Goal: Task Accomplishment & Management: Complete application form

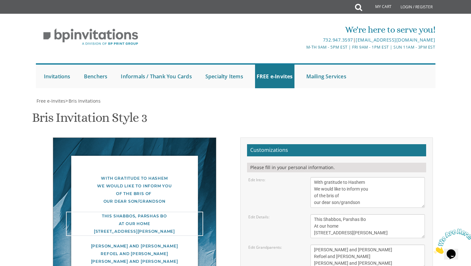
drag, startPoint x: 390, startPoint y: 171, endPoint x: 312, endPoint y: 158, distance: 78.2
click at [312, 214] on textarea "This Shabbos, Parshas Bo At our home [STREET_ADDRESS][PERSON_NAME]" at bounding box center [367, 226] width 115 height 24
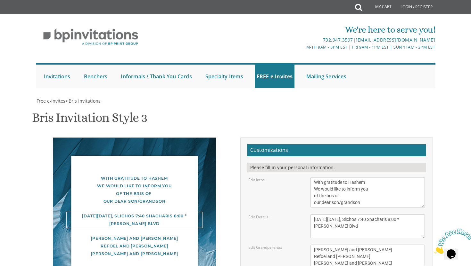
click at [327, 214] on textarea "This Shabbos, Parshas Bo At our home [STREET_ADDRESS][PERSON_NAME]" at bounding box center [367, 226] width 115 height 24
click at [374, 214] on textarea "This Shabbos, Parshas Bo At our home [STREET_ADDRESS][PERSON_NAME]" at bounding box center [367, 226] width 115 height 24
click at [349, 214] on textarea "This Shabbos, Parshas Bo At our home [STREET_ADDRESS][PERSON_NAME]" at bounding box center [367, 226] width 115 height 24
click at [359, 214] on textarea "This Shabbos, Parshas Bo At our home [STREET_ADDRESS][PERSON_NAME]" at bounding box center [367, 226] width 115 height 24
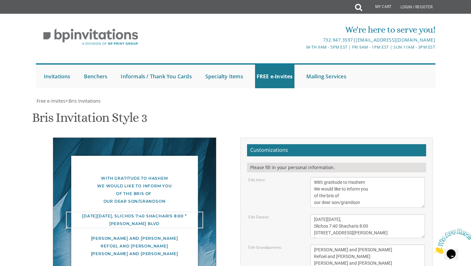
click at [368, 214] on textarea "This Shabbos, Parshas Bo At our home [STREET_ADDRESS][PERSON_NAME]" at bounding box center [367, 226] width 115 height 24
click at [373, 214] on textarea "This Shabbos, Parshas Bo At our home [STREET_ADDRESS][PERSON_NAME]" at bounding box center [367, 226] width 115 height 24
type textarea "[DATE][DATE], Slichos 7:40 Shacharis 8:00 [STREET_ADDRESS][PERSON_NAME][PERSON_…"
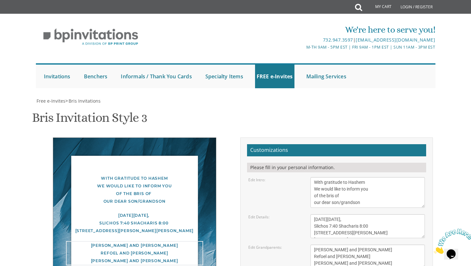
drag, startPoint x: 369, startPoint y: 204, endPoint x: 310, endPoint y: 188, distance: 60.7
click at [310, 245] on textarea "[PERSON_NAME] and [PERSON_NAME] Refoel and [PERSON_NAME] [PERSON_NAME] and [PER…" at bounding box center [367, 257] width 115 height 24
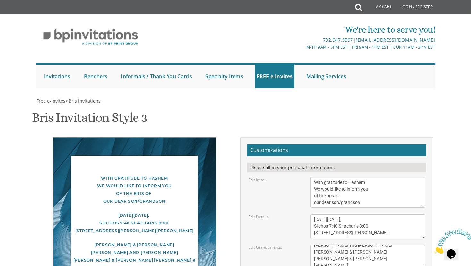
click at [302, 245] on div "Edit Grandparents:" at bounding box center [274, 247] width 62 height 5
click at [330, 245] on textarea "[PERSON_NAME] and [PERSON_NAME] Refoel and [PERSON_NAME] [PERSON_NAME] and [PER…" at bounding box center [367, 257] width 115 height 24
type textarea "[PERSON_NAME] & [PERSON_NAME] [PERSON_NAME] & [PERSON_NAME] [PERSON_NAME] & [PE…"
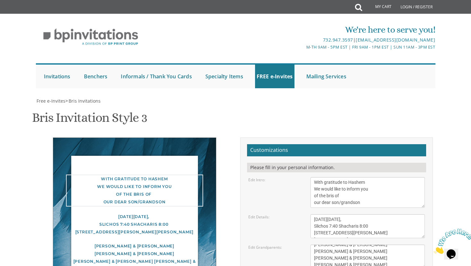
click at [354, 177] on textarea "With gratitude to Hashem We would like to inform you of the bris of our dear so…" at bounding box center [367, 192] width 115 height 31
click at [363, 177] on textarea "With gratitude to Hashem We would like to inform you of the bris of our dear so…" at bounding box center [367, 192] width 115 height 31
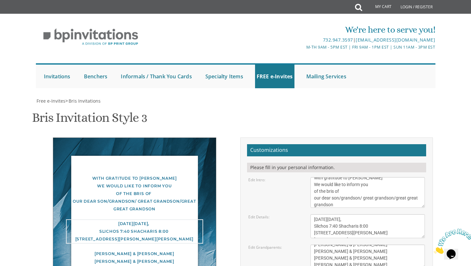
click at [410, 214] on textarea "This Shabbos, Parshas Bo At our home [STREET_ADDRESS][PERSON_NAME]" at bounding box center [367, 226] width 115 height 24
click at [396, 177] on textarea "With gratitude to Hashem We would like to inform you of the bris of our dear so…" at bounding box center [367, 192] width 115 height 31
click at [398, 177] on textarea "With gratitude to Hashem We would like to inform you of the bris of our dear so…" at bounding box center [367, 192] width 115 height 31
click at [377, 245] on textarea "[PERSON_NAME] and [PERSON_NAME] Refoel and [PERSON_NAME] [PERSON_NAME] and [PER…" at bounding box center [367, 257] width 115 height 24
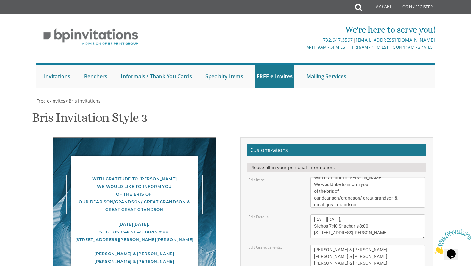
click at [314, 177] on textarea "With gratitude to Hashem We would like to inform you of the bris of our dear so…" at bounding box center [367, 192] width 115 height 31
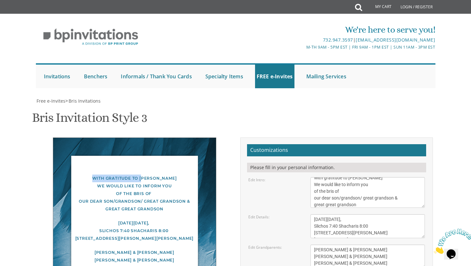
click at [151, 138] on div "With gratitude to [PERSON_NAME] We would like to inform you of the bris of our …" at bounding box center [134, 230] width 163 height 185
click at [163, 175] on div "With gratitude to [PERSON_NAME] We would like to inform you of the bris of our …" at bounding box center [134, 194] width 137 height 38
click at [181, 175] on div "With gratitude to [PERSON_NAME] We would like to inform you of the bris of our …" at bounding box center [134, 194] width 137 height 38
click at [159, 175] on div "With gratitude to [PERSON_NAME] We would like to inform you of the bris of our …" at bounding box center [134, 194] width 137 height 38
click at [158, 175] on div "With gratitude to [PERSON_NAME] We would like to inform you of the bris of our …" at bounding box center [134, 194] width 137 height 38
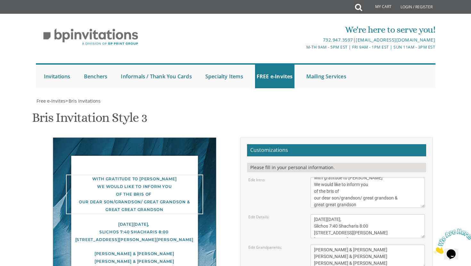
click at [352, 177] on textarea "With gratitude to Hashem We would like to inform you of the bris of our dear so…" at bounding box center [367, 192] width 115 height 31
click at [194, 221] on div "[DATE][DATE], Slichos 7:40 Shacharis 8:00 [STREET_ADDRESS][PERSON_NAME][PERSON_…" at bounding box center [134, 232] width 137 height 23
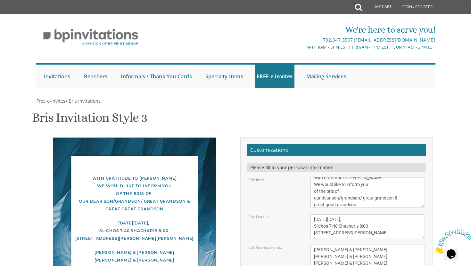
click at [134, 175] on div "With gratitude to [PERSON_NAME] We would like to inform you of the bris of our …" at bounding box center [134, 194] width 137 height 38
click at [136, 175] on div "With gratitude to [PERSON_NAME] We would like to inform you of the bris of our …" at bounding box center [134, 194] width 137 height 38
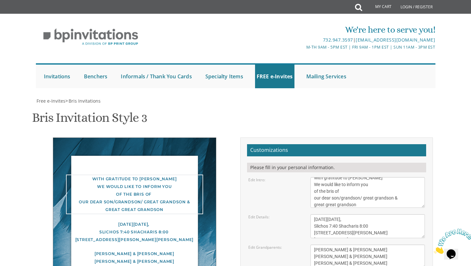
click at [343, 177] on textarea "With gratitude to Hashem We would like to inform you of the bris of our dear so…" at bounding box center [367, 192] width 115 height 31
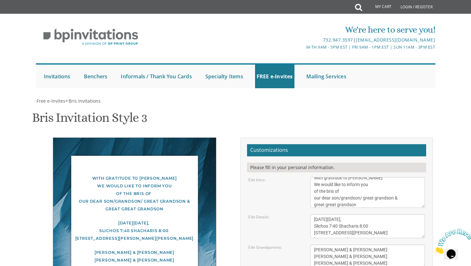
drag, startPoint x: 67, startPoint y: 116, endPoint x: 67, endPoint y: 109, distance: 6.4
click at [67, 138] on div "With gratitude to [PERSON_NAME] We would like to inform you of the bris of our …" at bounding box center [134, 230] width 163 height 185
click at [100, 175] on div "With gratitude to [PERSON_NAME] We would like to inform you of the bris of our …" at bounding box center [134, 194] width 137 height 38
click at [314, 177] on textarea "With gratitude to Hashem We would like to inform you of the bris of our dear so…" at bounding box center [367, 192] width 115 height 31
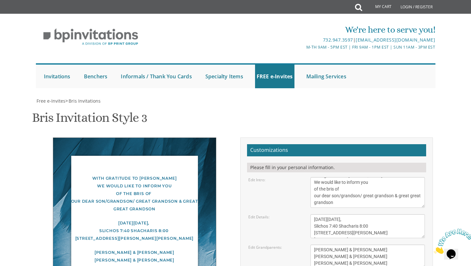
click at [199, 220] on div "[DATE][DATE], Slichos 7:40 Shacharis 8:00 [STREET_ADDRESS][PERSON_NAME][PERSON_…" at bounding box center [134, 231] width 137 height 23
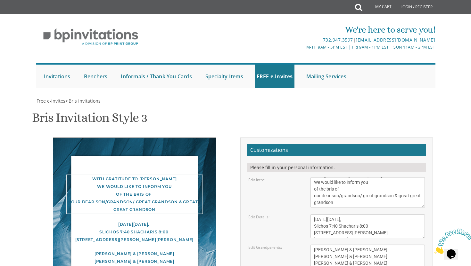
click at [364, 177] on textarea "With gratitude to Hashem We would like to inform you of the bris of our dear so…" at bounding box center [367, 192] width 115 height 31
click at [396, 214] on textarea "This Shabbos, Parshas Bo At our home [STREET_ADDRESS][PERSON_NAME]" at bounding box center [367, 226] width 115 height 24
drag, startPoint x: 350, startPoint y: 143, endPoint x: 342, endPoint y: 136, distance: 10.9
click at [342, 177] on textarea "With gratitude to Hashem We would like to inform you of the bris of our dear so…" at bounding box center [367, 192] width 115 height 31
drag, startPoint x: 325, startPoint y: 129, endPoint x: 312, endPoint y: 120, distance: 15.2
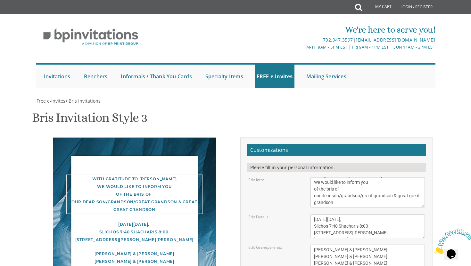
click at [312, 177] on textarea "With gratitude to Hashem We would like to inform you of the bris of our dear so…" at bounding box center [367, 192] width 115 height 31
click at [370, 177] on textarea "With gratitude to Hashem We would like to inform you of the bris of our dear so…" at bounding box center [367, 192] width 115 height 31
click at [314, 177] on textarea "With gratitude to Hashem We would like to inform you of the bris of our dear so…" at bounding box center [367, 192] width 115 height 31
click at [348, 214] on textarea "This Shabbos, Parshas Bo At our home [STREET_ADDRESS][PERSON_NAME]" at bounding box center [367, 226] width 115 height 24
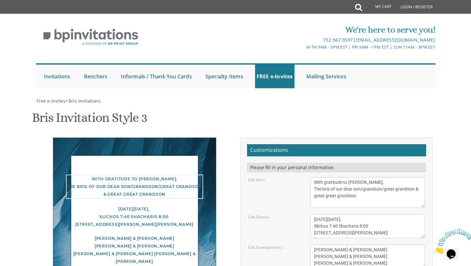
click at [385, 177] on textarea "With gratitude to Hashem We would like to inform you of the bris of our dear so…" at bounding box center [367, 192] width 115 height 31
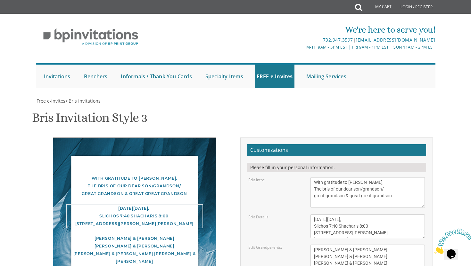
click at [386, 214] on textarea "This Shabbos, Parshas Bo At our home [STREET_ADDRESS][PERSON_NAME]" at bounding box center [367, 226] width 115 height 24
click at [365, 245] on textarea "[PERSON_NAME] and [PERSON_NAME] Refoel and [PERSON_NAME] [PERSON_NAME] and [PER…" at bounding box center [367, 257] width 115 height 24
click at [366, 177] on textarea "With gratitude to Hashem We would like to inform you of the bris of our dear so…" at bounding box center [367, 192] width 115 height 31
click at [387, 177] on textarea "With gratitude to Hashem We would like to inform you of the bris of our dear so…" at bounding box center [367, 192] width 115 height 31
click at [365, 177] on textarea "With gratitude to Hashem We would like to inform you of the bris of our dear so…" at bounding box center [367, 192] width 115 height 31
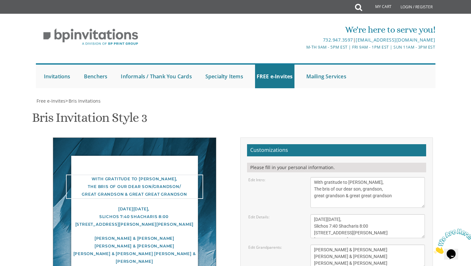
click at [392, 177] on textarea "With gratitude to Hashem We would like to inform you of the bris of our dear so…" at bounding box center [367, 192] width 115 height 31
click at [368, 177] on textarea "With gratitude to Hashem We would like to inform you of the bris of our dear so…" at bounding box center [367, 192] width 115 height 31
click at [317, 177] on textarea "With gratitude to Hashem We would like to inform you of the bris of our dear so…" at bounding box center [367, 192] width 115 height 31
click at [330, 177] on textarea "With gratitude to Hashem We would like to inform you of the bris of our dear so…" at bounding box center [367, 192] width 115 height 31
click at [354, 177] on textarea "With gratitude to Hashem We would like to inform you of the bris of our dear so…" at bounding box center [367, 192] width 115 height 31
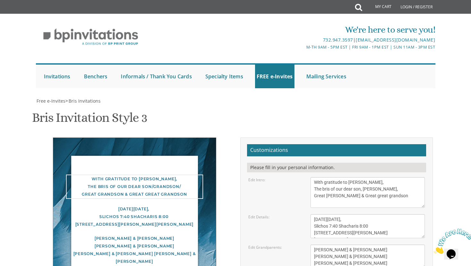
click at [366, 177] on textarea "With gratitude to Hashem We would like to inform you of the bris of our dear so…" at bounding box center [367, 192] width 115 height 31
click at [379, 177] on textarea "With gratitude to Hashem We would like to inform you of the bris of our dear so…" at bounding box center [367, 192] width 115 height 31
click at [358, 177] on textarea "With gratitude to Hashem We would like to inform you of the bris of our dear so…" at bounding box center [367, 192] width 115 height 31
type textarea "With gratitude to [PERSON_NAME], The bris of our dear [PERSON_NAME], [PERSON_NA…"
click at [376, 214] on textarea "This Shabbos, Parshas Bo At our home [STREET_ADDRESS][PERSON_NAME]" at bounding box center [367, 226] width 115 height 24
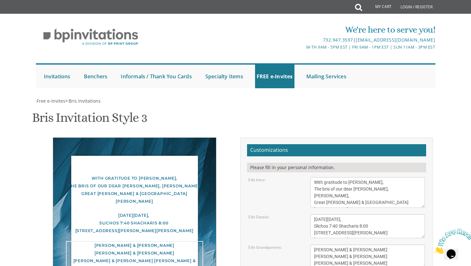
click at [397, 245] on textarea "[PERSON_NAME] and [PERSON_NAME] Refoel and [PERSON_NAME] [PERSON_NAME] and [PER…" at bounding box center [367, 257] width 115 height 24
click at [314, 214] on textarea "This Shabbos, Parshas Bo At our home [STREET_ADDRESS][PERSON_NAME]" at bounding box center [367, 226] width 115 height 24
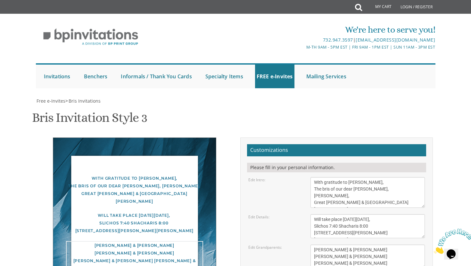
click at [388, 245] on textarea "[PERSON_NAME] and [PERSON_NAME] Refoel and [PERSON_NAME] [PERSON_NAME] and [PER…" at bounding box center [367, 257] width 115 height 24
click at [322, 214] on textarea "This Shabbos, Parshas Bo At our home [STREET_ADDRESS][PERSON_NAME]" at bounding box center [367, 226] width 115 height 24
click at [370, 245] on textarea "[PERSON_NAME] and [PERSON_NAME] Refoel and [PERSON_NAME] [PERSON_NAME] and [PER…" at bounding box center [367, 257] width 115 height 24
click at [379, 214] on textarea "This Shabbos, Parshas Bo At our home [STREET_ADDRESS][PERSON_NAME]" at bounding box center [367, 226] width 115 height 24
click at [390, 245] on textarea "[PERSON_NAME] and [PERSON_NAME] Refoel and [PERSON_NAME] [PERSON_NAME] and [PER…" at bounding box center [367, 257] width 115 height 24
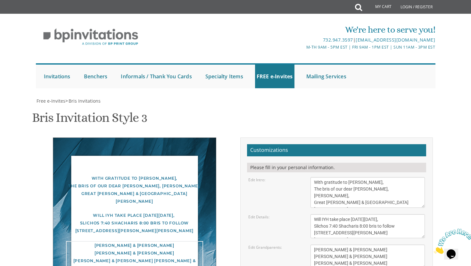
click at [373, 214] on textarea "This Shabbos, Parshas Bo At our home [STREET_ADDRESS][PERSON_NAME]" at bounding box center [367, 226] width 115 height 24
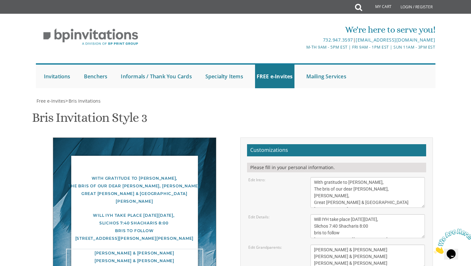
click at [382, 245] on textarea "[PERSON_NAME] and [PERSON_NAME] Refoel and [PERSON_NAME] [PERSON_NAME] and [PER…" at bounding box center [367, 257] width 115 height 24
click at [347, 214] on textarea "This Shabbos, Parshas Bo At our home [STREET_ADDRESS][PERSON_NAME]" at bounding box center [367, 226] width 115 height 24
type textarea "Will [DEMOGRAPHIC_DATA] take place [DATE][DATE], Slichos 7:40 Shacharis 8:00 br…"
click at [381, 245] on textarea "[PERSON_NAME] and [PERSON_NAME] Refoel and [PERSON_NAME] [PERSON_NAME] and [PER…" at bounding box center [367, 257] width 115 height 24
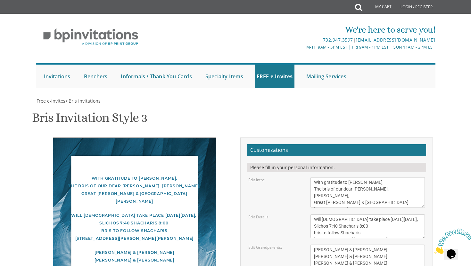
type input "[EMAIL_ADDRESS][DOMAIN_NAME]"
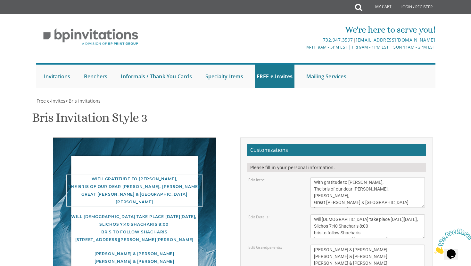
drag, startPoint x: 313, startPoint y: 83, endPoint x: 357, endPoint y: 149, distance: 79.7
click at [357, 149] on form "Customizations Please fill in your personal information. Edit Intro: With grati…" at bounding box center [336, 234] width 179 height 181
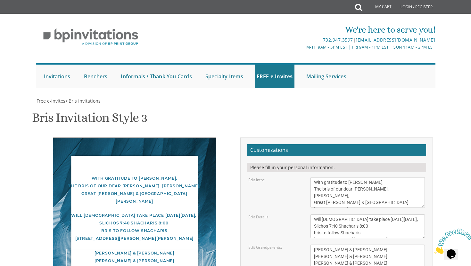
drag, startPoint x: 373, startPoint y: 165, endPoint x: 312, endPoint y: 165, distance: 61.5
click at [312, 245] on textarea "[PERSON_NAME] and [PERSON_NAME] Refoel and [PERSON_NAME] [PERSON_NAME] and [PER…" at bounding box center [367, 257] width 115 height 24
click at [359, 245] on textarea "[PERSON_NAME] and [PERSON_NAME] Refoel and [PERSON_NAME] [PERSON_NAME] and [PER…" at bounding box center [367, 257] width 115 height 24
paste textarea "[PERSON_NAME] & [PERSON_NAME]"
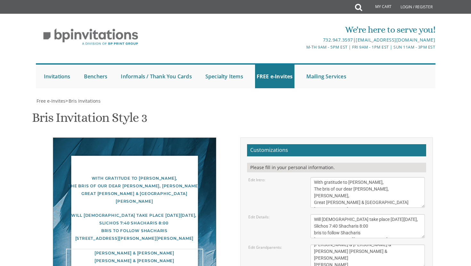
click at [314, 245] on textarea "[PERSON_NAME] and [PERSON_NAME] Refoel and [PERSON_NAME] [PERSON_NAME] and [PER…" at bounding box center [367, 257] width 115 height 24
click at [366, 245] on textarea "[PERSON_NAME] and [PERSON_NAME] Refoel and [PERSON_NAME] [PERSON_NAME] and [PER…" at bounding box center [367, 257] width 115 height 24
click at [364, 245] on textarea "[PERSON_NAME] and [PERSON_NAME] Refoel and [PERSON_NAME] [PERSON_NAME] and [PER…" at bounding box center [367, 257] width 115 height 24
click at [420, 245] on textarea "[PERSON_NAME] and [PERSON_NAME] Refoel and [PERSON_NAME] [PERSON_NAME] and [PER…" at bounding box center [367, 257] width 115 height 24
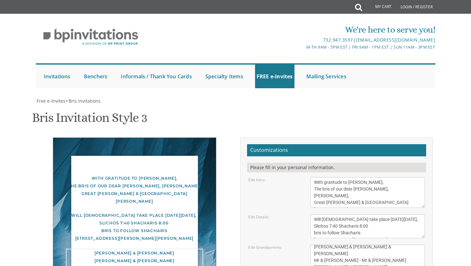
scroll to position [11, 0]
click at [348, 214] on textarea "This Shabbos, Parshas Bo At our home [STREET_ADDRESS][PERSON_NAME]" at bounding box center [367, 226] width 115 height 24
click at [315, 245] on textarea "[PERSON_NAME] and [PERSON_NAME] Refoel and [PERSON_NAME] [PERSON_NAME] and [PER…" at bounding box center [367, 257] width 115 height 24
click at [378, 214] on textarea "This Shabbos, Parshas Bo At our home [STREET_ADDRESS][PERSON_NAME]" at bounding box center [367, 226] width 115 height 24
click at [354, 245] on textarea "[PERSON_NAME] and [PERSON_NAME] Refoel and [PERSON_NAME] [PERSON_NAME] and [PER…" at bounding box center [367, 257] width 115 height 24
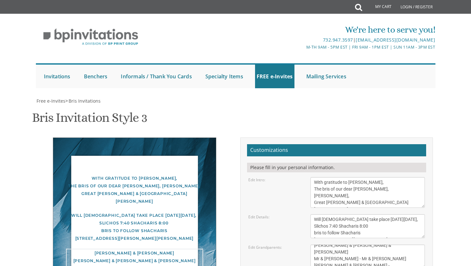
click at [383, 245] on textarea "[PERSON_NAME] and [PERSON_NAME] Refoel and [PERSON_NAME] [PERSON_NAME] and [PER…" at bounding box center [367, 257] width 115 height 24
click at [443, 73] on body "My Cart Total: View Cart Item(s) Submit My Cart Total: View Cart Item(s) Login …" at bounding box center [235, 253] width 471 height 507
click at [394, 245] on textarea "[PERSON_NAME] and [PERSON_NAME] Refoel and [PERSON_NAME] [PERSON_NAME] and [PER…" at bounding box center [367, 257] width 115 height 24
click at [448, 123] on body "My Cart Total: View Cart Item(s) Submit My Cart Total: View Cart Item(s) Login …" at bounding box center [235, 253] width 471 height 507
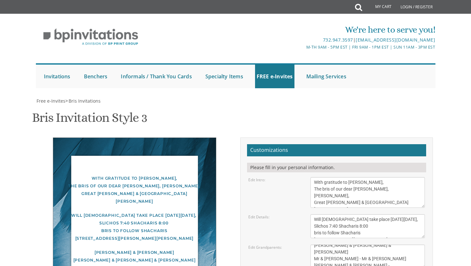
click at [392, 245] on textarea "[PERSON_NAME] and [PERSON_NAME] Refoel and [PERSON_NAME] [PERSON_NAME] and [PER…" at bounding box center [367, 257] width 115 height 24
drag, startPoint x: 387, startPoint y: 163, endPoint x: 314, endPoint y: 156, distance: 74.0
click at [314, 245] on textarea "[PERSON_NAME] and [PERSON_NAME] Refoel and [PERSON_NAME] [PERSON_NAME] and [PER…" at bounding box center [367, 257] width 115 height 24
click at [329, 245] on textarea "[PERSON_NAME] and [PERSON_NAME] Refoel and [PERSON_NAME] [PERSON_NAME] and [PER…" at bounding box center [367, 257] width 115 height 24
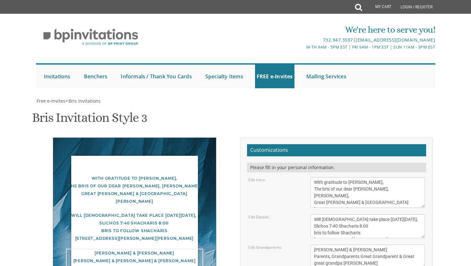
click at [407, 214] on textarea "This Shabbos, Parshas Bo At our home [STREET_ADDRESS][PERSON_NAME]" at bounding box center [367, 226] width 115 height 24
click at [360, 245] on textarea "[PERSON_NAME] and [PERSON_NAME] Refoel and [PERSON_NAME] [PERSON_NAME] and [PER…" at bounding box center [367, 257] width 115 height 24
click at [401, 245] on textarea "[PERSON_NAME] and [PERSON_NAME] Refoel and [PERSON_NAME] [PERSON_NAME] and [PER…" at bounding box center [367, 257] width 115 height 24
click at [364, 245] on textarea "[PERSON_NAME] and [PERSON_NAME] Refoel and [PERSON_NAME] [PERSON_NAME] and [PER…" at bounding box center [367, 257] width 115 height 24
click at [363, 245] on textarea "[PERSON_NAME] and [PERSON_NAME] Refoel and [PERSON_NAME] [PERSON_NAME] and [PER…" at bounding box center [367, 257] width 115 height 24
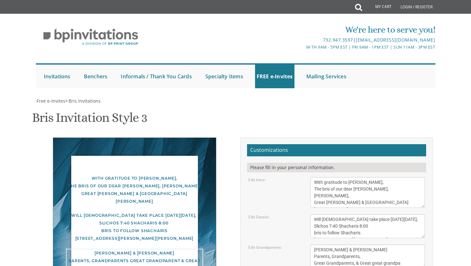
click at [332, 245] on textarea "[PERSON_NAME] and [PERSON_NAME] Refoel and [PERSON_NAME] [PERSON_NAME] and [PER…" at bounding box center [367, 257] width 115 height 24
click at [356, 245] on textarea "[PERSON_NAME] and [PERSON_NAME] Refoel and [PERSON_NAME] [PERSON_NAME] and [PER…" at bounding box center [367, 257] width 115 height 24
click at [414, 214] on textarea "This Shabbos, Parshas Bo At our home [STREET_ADDRESS][PERSON_NAME]" at bounding box center [367, 226] width 115 height 24
click at [360, 245] on textarea "[PERSON_NAME] and [PERSON_NAME] Refoel and [PERSON_NAME] [PERSON_NAME] and [PER…" at bounding box center [367, 257] width 115 height 24
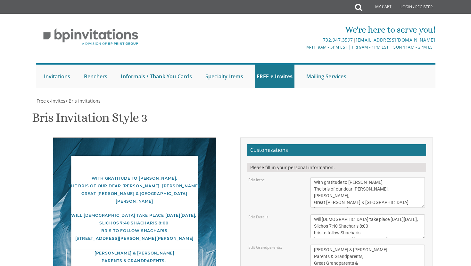
scroll to position [4, 0]
click at [422, 214] on textarea "This Shabbos, Parshas Bo At our home [STREET_ADDRESS][PERSON_NAME]" at bounding box center [367, 226] width 115 height 24
click at [413, 106] on div "Bris Invitation Style 3 SKU: bris3" at bounding box center [235, 118] width 407 height 25
click at [128, 249] on div "[PERSON_NAME] & [PERSON_NAME] Parents & Grandparents, Great Grandparents & Grea…" at bounding box center [134, 264] width 137 height 31
click at [127, 249] on div "[PERSON_NAME] & [PERSON_NAME] Parents & Grandparents, Great Grandparents & Grea…" at bounding box center [134, 264] width 137 height 31
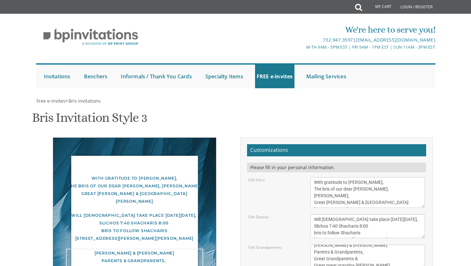
click at [349, 245] on textarea "[PERSON_NAME] and [PERSON_NAME] Refoel and [PERSON_NAME] [PERSON_NAME] and [PER…" at bounding box center [367, 257] width 115 height 24
click at [372, 245] on textarea "[PERSON_NAME] and [PERSON_NAME] Refoel and [PERSON_NAME] [PERSON_NAME] and [PER…" at bounding box center [367, 257] width 115 height 24
click at [333, 245] on textarea "[PERSON_NAME] and [PERSON_NAME] Refoel and [PERSON_NAME] [PERSON_NAME] and [PER…" at bounding box center [367, 257] width 115 height 24
click at [459, 80] on body "My Cart Total: View Cart Item(s) Submit My Cart Total: View Cart Item(s) Login …" at bounding box center [235, 253] width 471 height 507
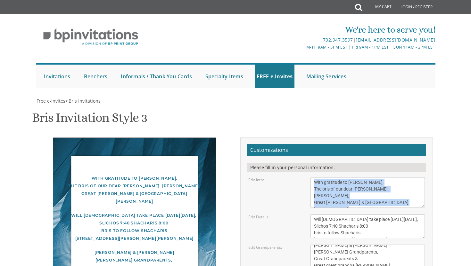
drag, startPoint x: 459, startPoint y: 80, endPoint x: 431, endPoint y: 15, distance: 71.5
click at [459, 79] on body "My Cart Total: View Cart Item(s) Submit My Cart Total: View Cart Item(s) Login …" at bounding box center [235, 253] width 471 height 507
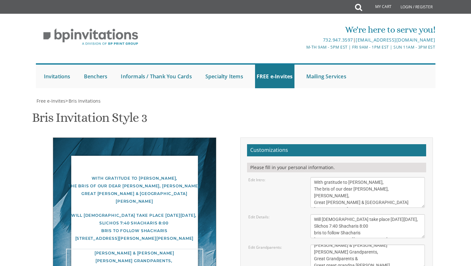
click at [347, 245] on textarea "[PERSON_NAME] and [PERSON_NAME] Refoel and [PERSON_NAME] [PERSON_NAME] and [PER…" at bounding box center [367, 257] width 115 height 24
click at [323, 245] on textarea "[PERSON_NAME] and [PERSON_NAME] Refoel and [PERSON_NAME] [PERSON_NAME] and [PER…" at bounding box center [367, 257] width 115 height 24
click at [317, 245] on textarea "[PERSON_NAME] and [PERSON_NAME] Refoel and [PERSON_NAME] [PERSON_NAME] and [PER…" at bounding box center [367, 257] width 115 height 24
click at [365, 245] on textarea "[PERSON_NAME] and [PERSON_NAME] Refoel and [PERSON_NAME] [PERSON_NAME] and [PER…" at bounding box center [367, 257] width 115 height 24
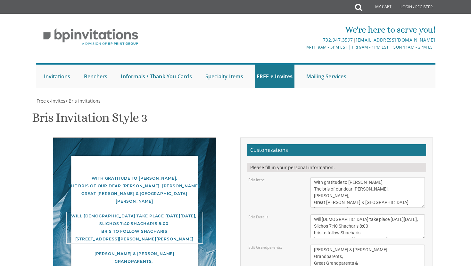
click at [335, 214] on textarea "This Shabbos, Parshas Bo At our home [STREET_ADDRESS][PERSON_NAME]" at bounding box center [367, 226] width 115 height 24
click at [336, 245] on textarea "[PERSON_NAME] and [PERSON_NAME] Refoel and [PERSON_NAME] [PERSON_NAME] and [PER…" at bounding box center [367, 257] width 115 height 24
click at [160, 249] on div "[PERSON_NAME] & [PERSON_NAME] Grandparents, Great Grandparents & Great great gr…" at bounding box center [134, 264] width 137 height 31
click at [356, 245] on textarea "[PERSON_NAME] and [PERSON_NAME] Refoel and [PERSON_NAME] [PERSON_NAME] and [PER…" at bounding box center [367, 257] width 115 height 24
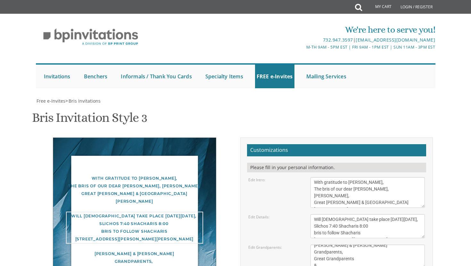
click at [363, 214] on textarea "This Shabbos, Parshas Bo At our home [STREET_ADDRESS][PERSON_NAME]" at bounding box center [367, 226] width 115 height 24
click at [314, 245] on textarea "[PERSON_NAME] and [PERSON_NAME] Refoel and [PERSON_NAME] [PERSON_NAME] and [PER…" at bounding box center [367, 257] width 115 height 24
click at [316, 245] on textarea "[PERSON_NAME] and [PERSON_NAME] Refoel and [PERSON_NAME] [PERSON_NAME] and [PER…" at bounding box center [367, 257] width 115 height 24
click at [315, 245] on textarea "[PERSON_NAME] and [PERSON_NAME] Refoel and [PERSON_NAME] [PERSON_NAME] and [PER…" at bounding box center [367, 257] width 115 height 24
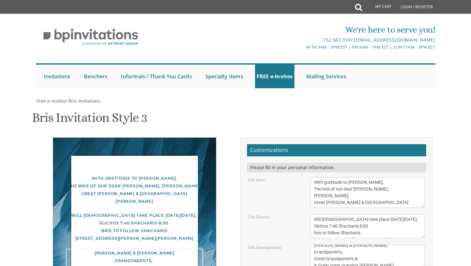
click at [358, 245] on textarea "[PERSON_NAME] and [PERSON_NAME] Refoel and [PERSON_NAME] [PERSON_NAME] and [PER…" at bounding box center [367, 257] width 115 height 24
click at [374, 214] on textarea "This Shabbos, Parshas Bo At our home [STREET_ADDRESS][PERSON_NAME]" at bounding box center [367, 226] width 115 height 24
drag, startPoint x: 341, startPoint y: 153, endPoint x: 314, endPoint y: 156, distance: 27.8
click at [314, 245] on textarea "[PERSON_NAME] and [PERSON_NAME] Refoel and [PERSON_NAME] [PERSON_NAME] and [PER…" at bounding box center [367, 257] width 115 height 24
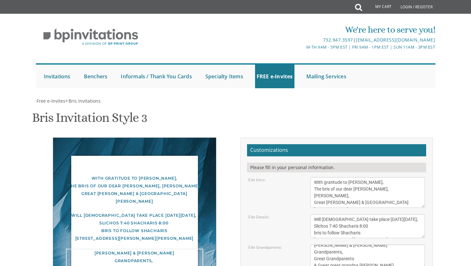
click at [342, 245] on textarea "[PERSON_NAME] and [PERSON_NAME] Refoel and [PERSON_NAME] [PERSON_NAME] and [PER…" at bounding box center [367, 257] width 115 height 24
click at [385, 245] on textarea "[PERSON_NAME] and [PERSON_NAME] Refoel and [PERSON_NAME] [PERSON_NAME] and [PER…" at bounding box center [367, 257] width 115 height 24
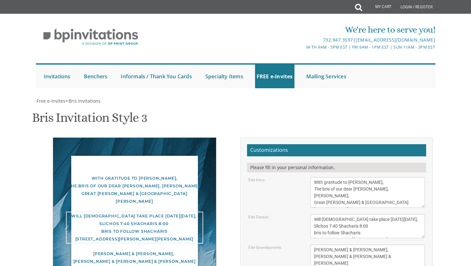
click at [386, 214] on textarea "This Shabbos, Parshas Bo At our home [STREET_ADDRESS][PERSON_NAME]" at bounding box center [367, 226] width 115 height 24
click at [415, 245] on textarea "[PERSON_NAME] and [PERSON_NAME] Refoel and [PERSON_NAME] [PERSON_NAME] and [PER…" at bounding box center [367, 257] width 115 height 24
drag, startPoint x: 359, startPoint y: 143, endPoint x: 314, endPoint y: 145, distance: 44.9
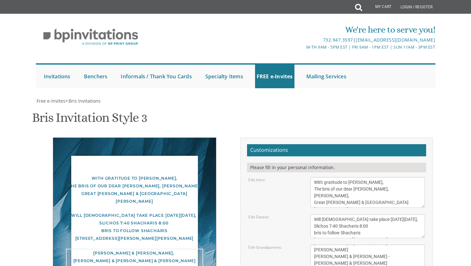
click at [314, 245] on textarea "[PERSON_NAME] and [PERSON_NAME] Refoel and [PERSON_NAME] [PERSON_NAME] and [PER…" at bounding box center [367, 257] width 115 height 24
click at [399, 214] on textarea "This Shabbos, Parshas Bo At our home [STREET_ADDRESS][PERSON_NAME]" at bounding box center [367, 226] width 115 height 24
drag, startPoint x: 413, startPoint y: 137, endPoint x: 313, endPoint y: 143, distance: 99.7
click at [313, 245] on textarea "[PERSON_NAME] and [PERSON_NAME] Refoel and [PERSON_NAME] [PERSON_NAME] and [PER…" at bounding box center [367, 257] width 115 height 24
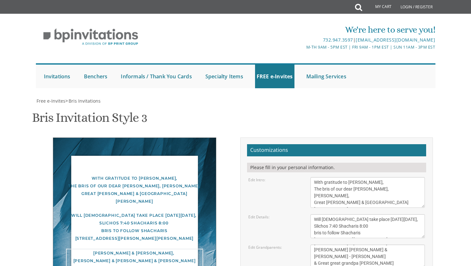
scroll to position [7, 0]
click at [409, 245] on textarea "[PERSON_NAME] and [PERSON_NAME] Refoel and [PERSON_NAME] [PERSON_NAME] and [PER…" at bounding box center [367, 257] width 115 height 24
paste textarea "[PERSON_NAME] & [PERSON_NAME] - [PERSON_NAME] & [PERSON_NAME]"
drag, startPoint x: 412, startPoint y: 143, endPoint x: 357, endPoint y: 144, distance: 55.1
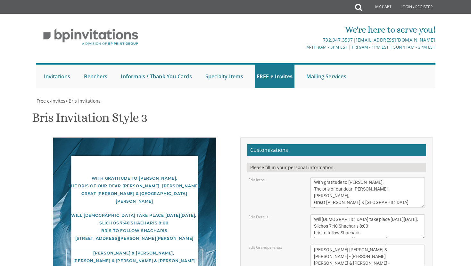
click at [357, 245] on textarea "[PERSON_NAME] and [PERSON_NAME] Refoel and [PERSON_NAME] [PERSON_NAME] and [PER…" at bounding box center [367, 257] width 115 height 24
click at [314, 245] on textarea "[PERSON_NAME] and [PERSON_NAME] Refoel and [PERSON_NAME] [PERSON_NAME] and [PER…" at bounding box center [367, 257] width 115 height 24
paste textarea "[PERSON_NAME] & [PERSON_NAME]"
click at [417, 245] on textarea "[PERSON_NAME] and [PERSON_NAME] Refoel and [PERSON_NAME] [PERSON_NAME] and [PER…" at bounding box center [367, 257] width 115 height 24
click at [394, 214] on textarea "This Shabbos, Parshas Bo At our home [STREET_ADDRESS][PERSON_NAME]" at bounding box center [367, 226] width 115 height 24
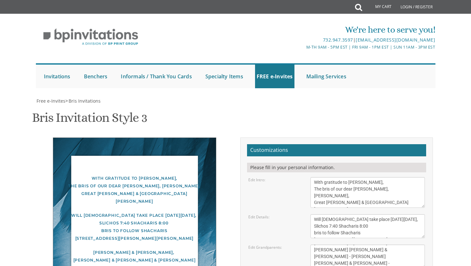
click at [399, 245] on textarea "[PERSON_NAME] and [PERSON_NAME] Refoel and [PERSON_NAME] [PERSON_NAME] and [PER…" at bounding box center [367, 257] width 115 height 24
type textarea "[PERSON_NAME] & [PERSON_NAME], [PERSON_NAME] & [PERSON_NAME] & [PERSON_NAME] [P…"
click at [379, 214] on textarea "This Shabbos, Parshas Bo At our home [STREET_ADDRESS][PERSON_NAME]" at bounding box center [367, 226] width 115 height 24
